Goal: Contribute content: Contribute content

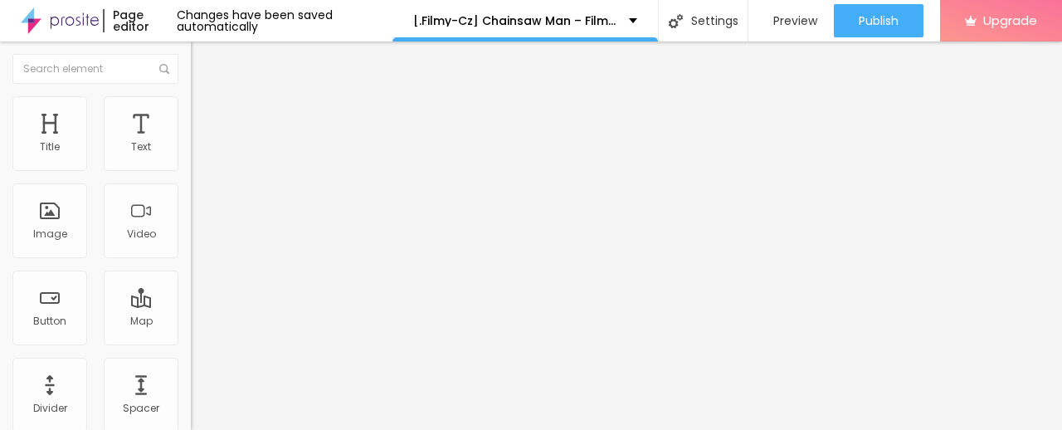
click at [191, 143] on span "Add image" at bounding box center [225, 136] width 68 height 14
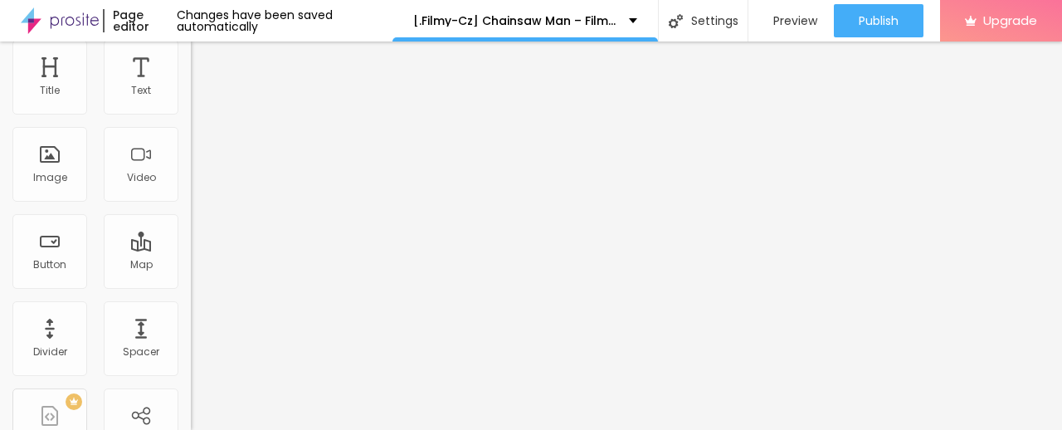
scroll to position [82, 0]
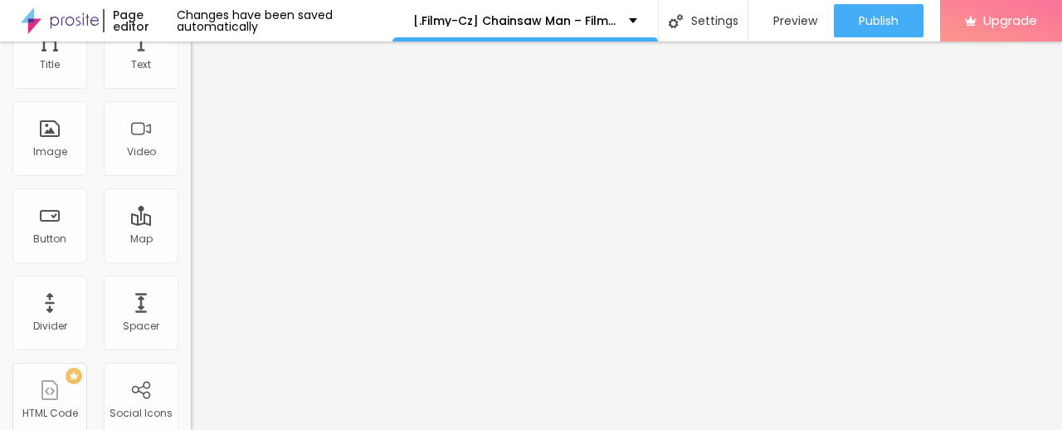
click at [191, 258] on input "https://" at bounding box center [290, 250] width 199 height 17
paste input "[DOMAIN_NAME]/sk/movie/1218925/Chainsaw-Man.alboom"
type input "[URL][DOMAIN_NAME]"
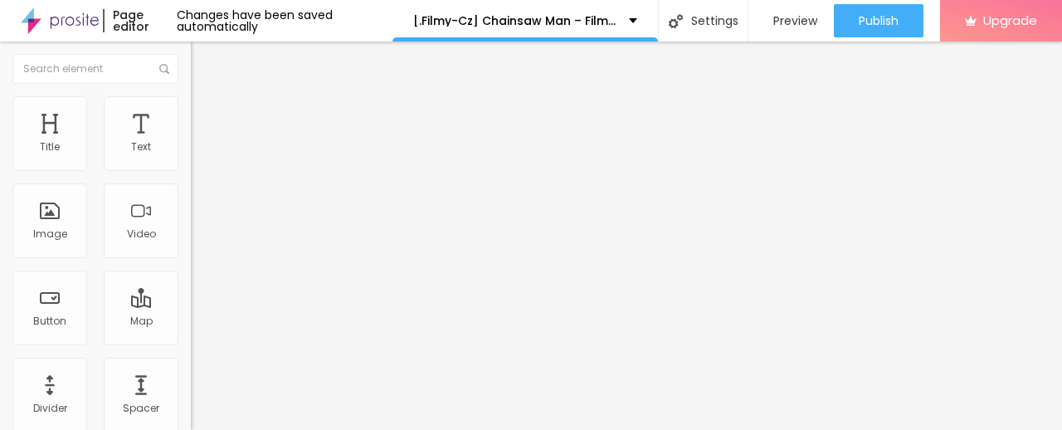
scroll to position [0, 0]
click at [203, 62] on img "button" at bounding box center [209, 60] width 13 height 13
drag, startPoint x: 85, startPoint y: 188, endPoint x: 0, endPoint y: 191, distance: 84.7
click at [191, 188] on div "Text Click me Align Size Default Small Default Big Link URL https:// Open in ne…" at bounding box center [286, 250] width 191 height 242
paste input "✅ » Sledujte ➤ ► Chainsaw Man – Film: Reze Arc (2025) — Film Onlin"
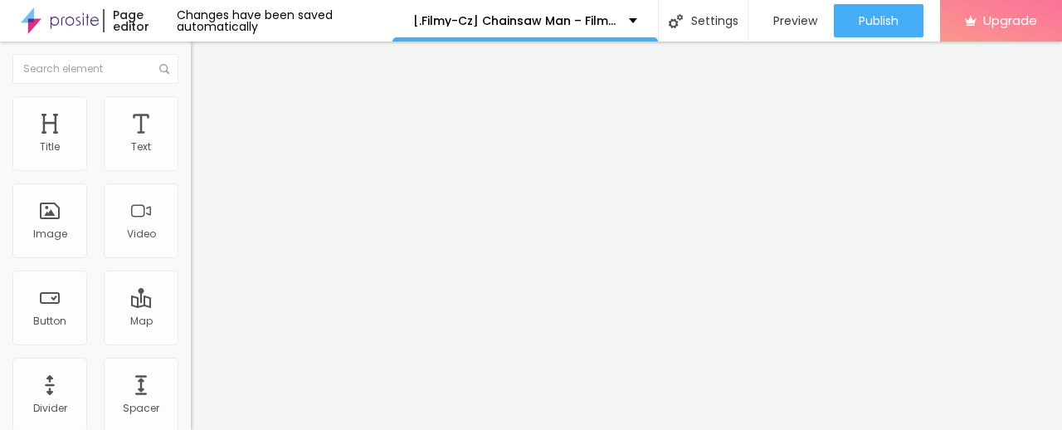
scroll to position [0, 200]
type input "✅ » Sledujte ➤ ► Chainsaw Man – Film: Reze Arc (2025) — Film Online"
click at [191, 336] on input "https://" at bounding box center [290, 333] width 199 height 17
paste input "[DOMAIN_NAME]/sk/movie/1218925/Chainsaw-Man.alboom"
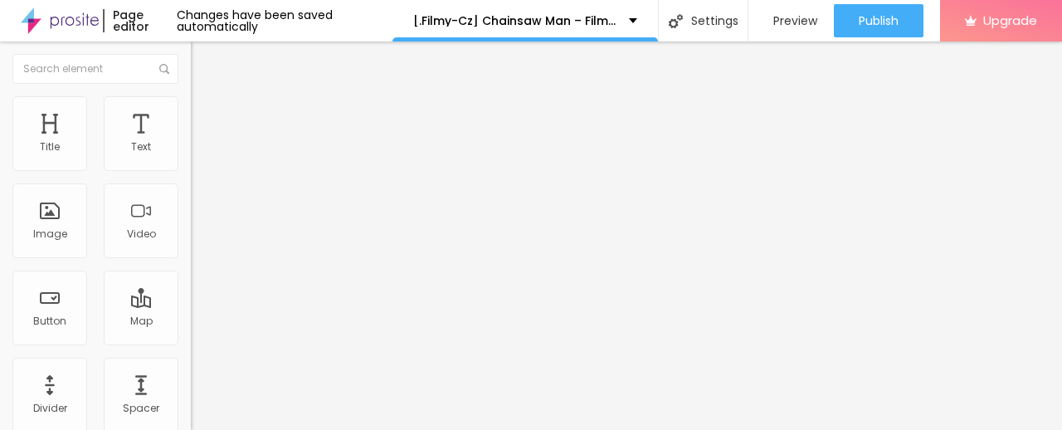
scroll to position [0, 169]
type input "[URL][DOMAIN_NAME]"
click at [203, 61] on img "button" at bounding box center [209, 60] width 13 height 13
click at [191, 198] on img at bounding box center [197, 193] width 12 height 12
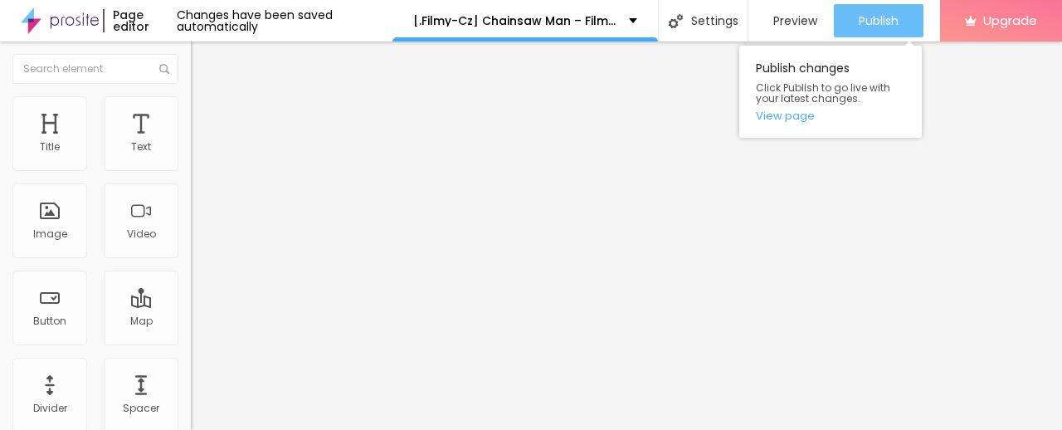
click at [867, 25] on span "Publish" at bounding box center [879, 20] width 40 height 13
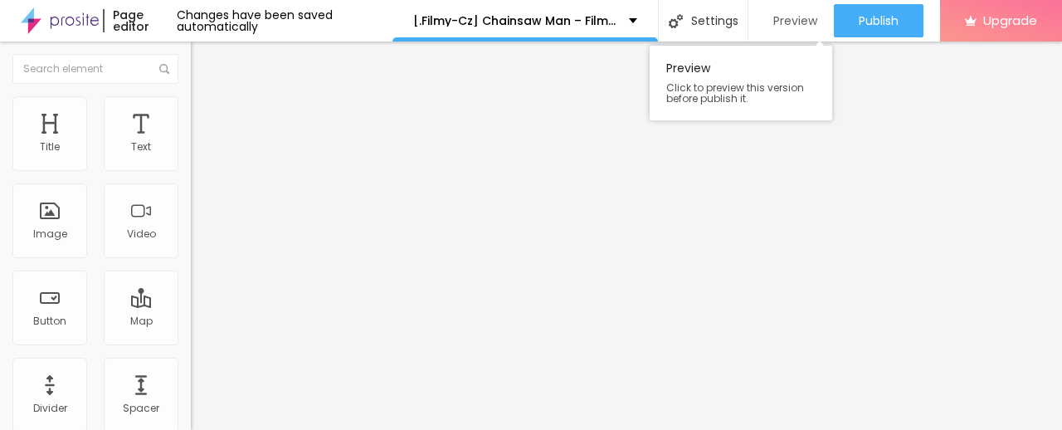
click at [793, 17] on span "Preview" at bounding box center [796, 20] width 44 height 13
click at [36, 24] on img at bounding box center [60, 21] width 78 height 42
